Goal: Information Seeking & Learning: Check status

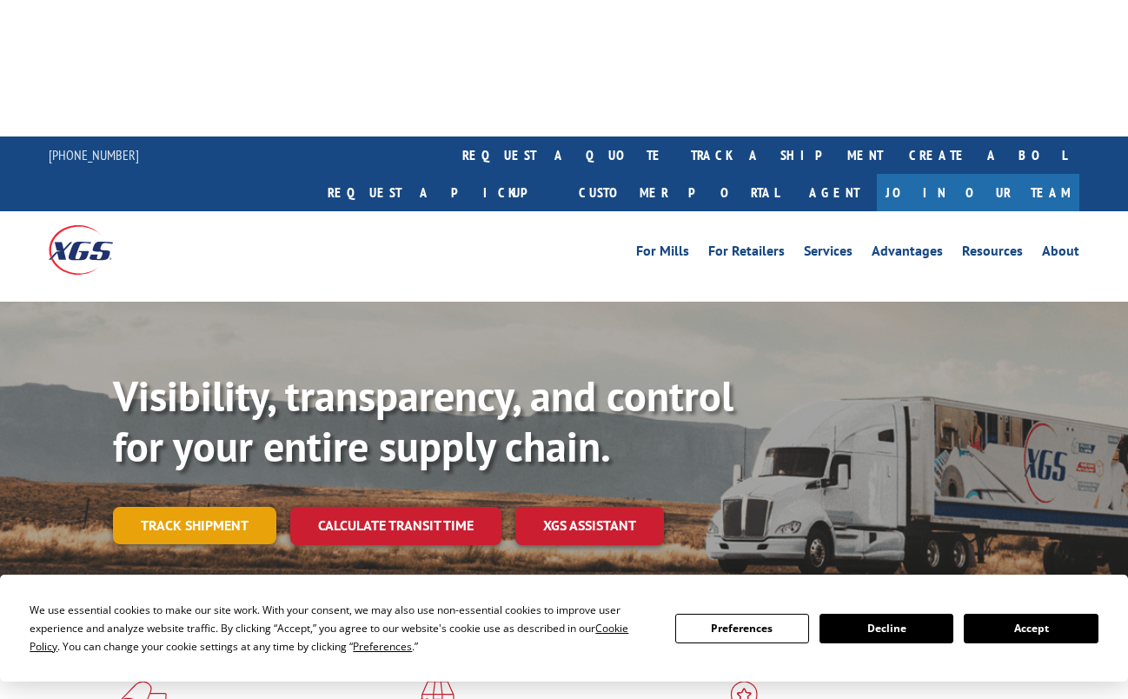
click at [222, 507] on link "Track shipment" at bounding box center [194, 525] width 163 height 37
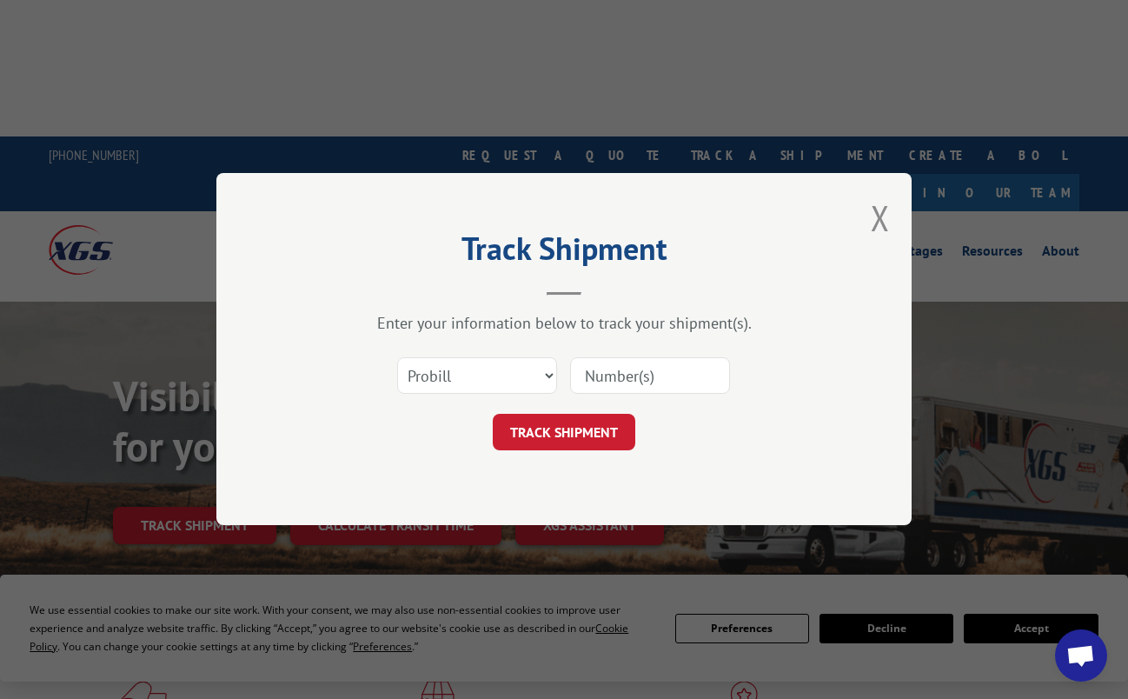
click at [628, 369] on input at bounding box center [650, 376] width 160 height 37
paste input "17630591"
type input "17630591"
click at [574, 425] on button "TRACK SHIPMENT" at bounding box center [564, 433] width 143 height 37
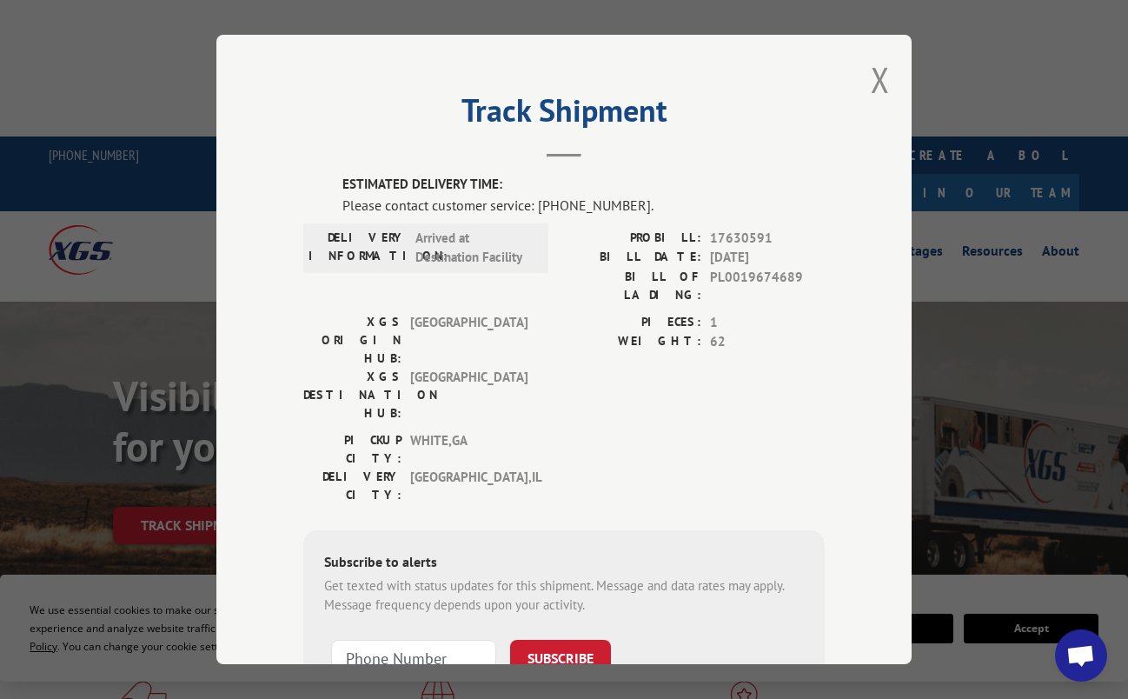
scroll to position [3, 0]
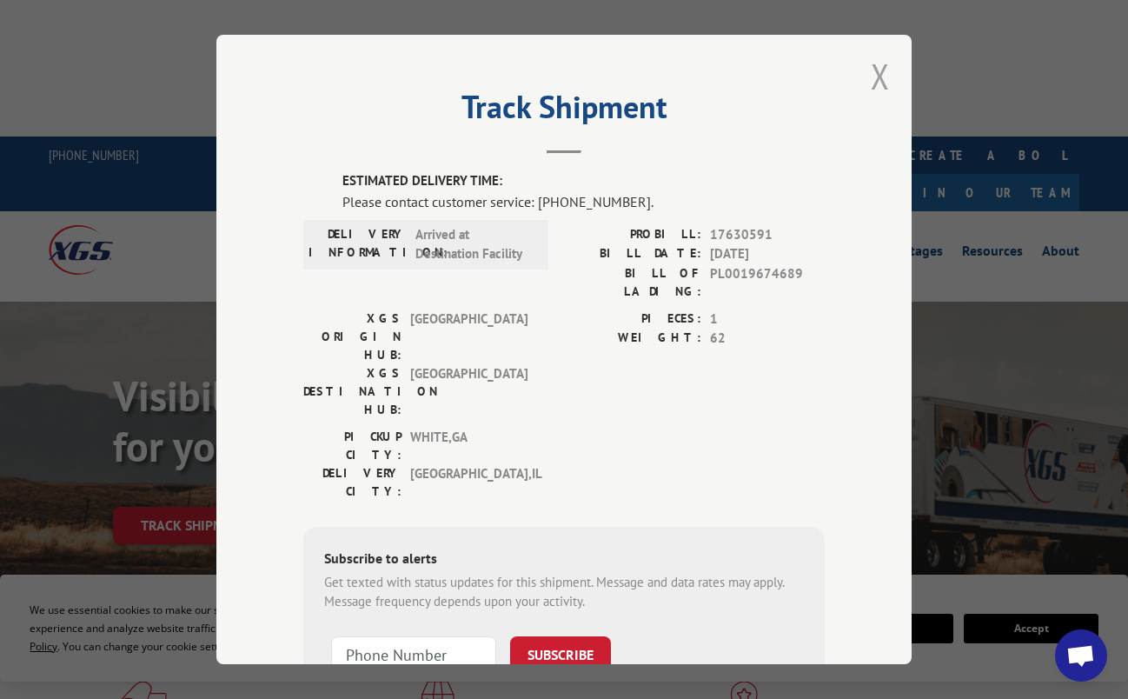
click at [882, 69] on button "Close modal" at bounding box center [880, 76] width 19 height 46
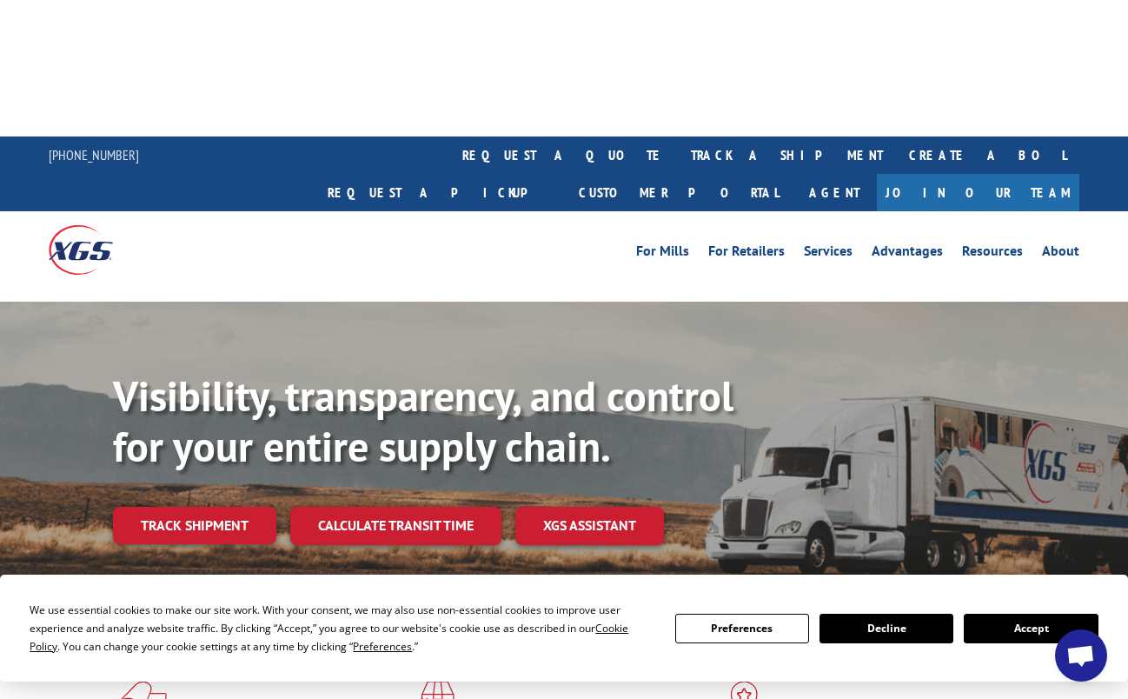
click at [1038, 628] on button "Accept" at bounding box center [1031, 629] width 134 height 30
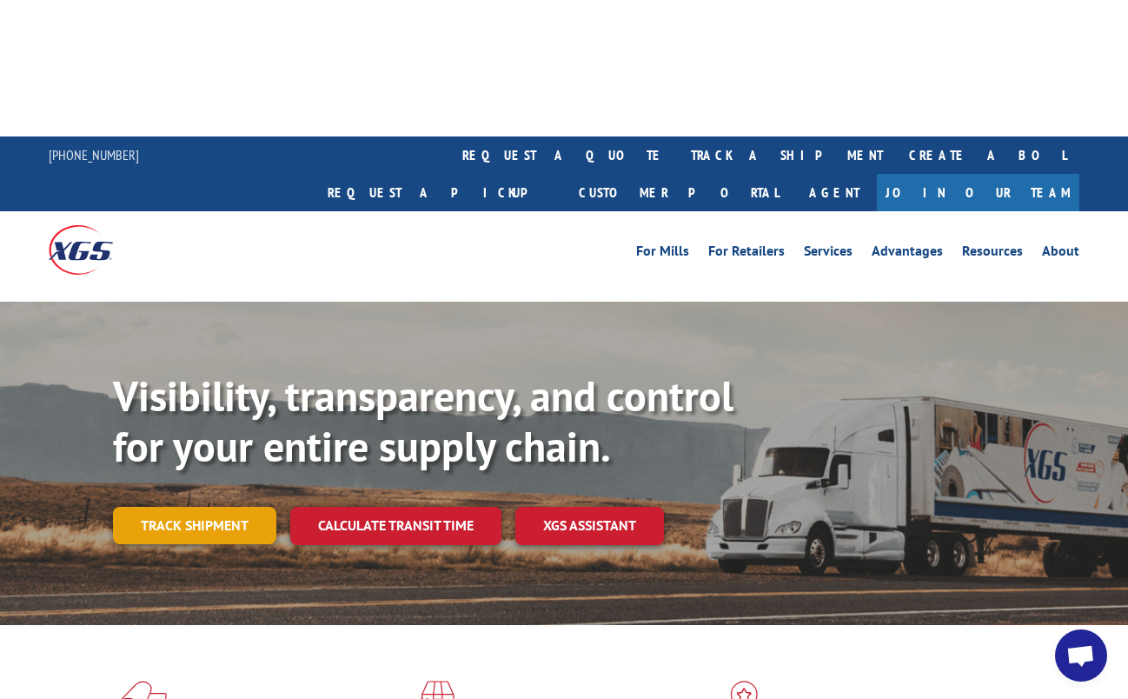
click at [216, 507] on link "Track shipment" at bounding box center [194, 525] width 163 height 37
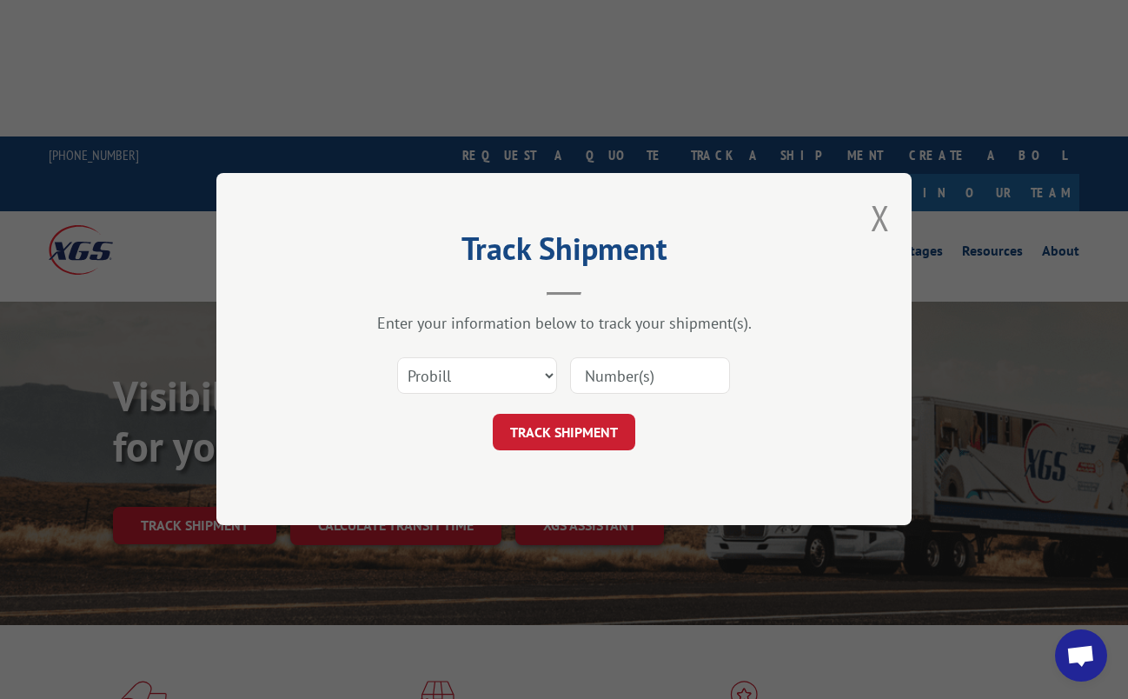
click at [680, 384] on input at bounding box center [650, 376] width 160 height 37
type input "17630591"
click at [547, 434] on button "TRACK SHIPMENT" at bounding box center [564, 433] width 143 height 37
